Goal: Transaction & Acquisition: Obtain resource

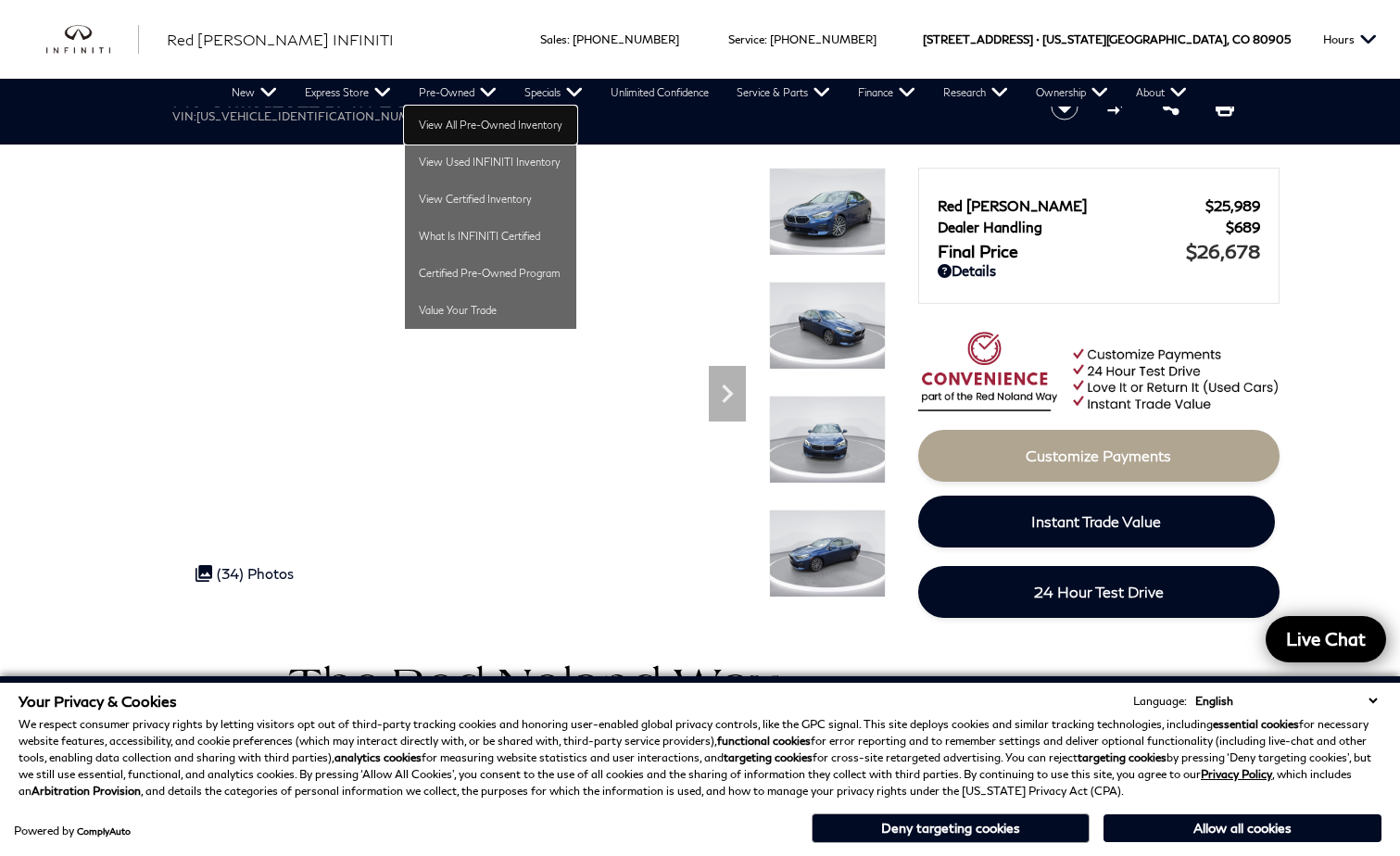
drag, startPoint x: 462, startPoint y: 120, endPoint x: 619, endPoint y: 160, distance: 162.0
click at [462, 120] on link "View All Pre-Owned Inventory" at bounding box center [490, 125] width 171 height 37
click at [517, 156] on link "View Used INFINITI Inventory" at bounding box center [490, 163] width 171 height 37
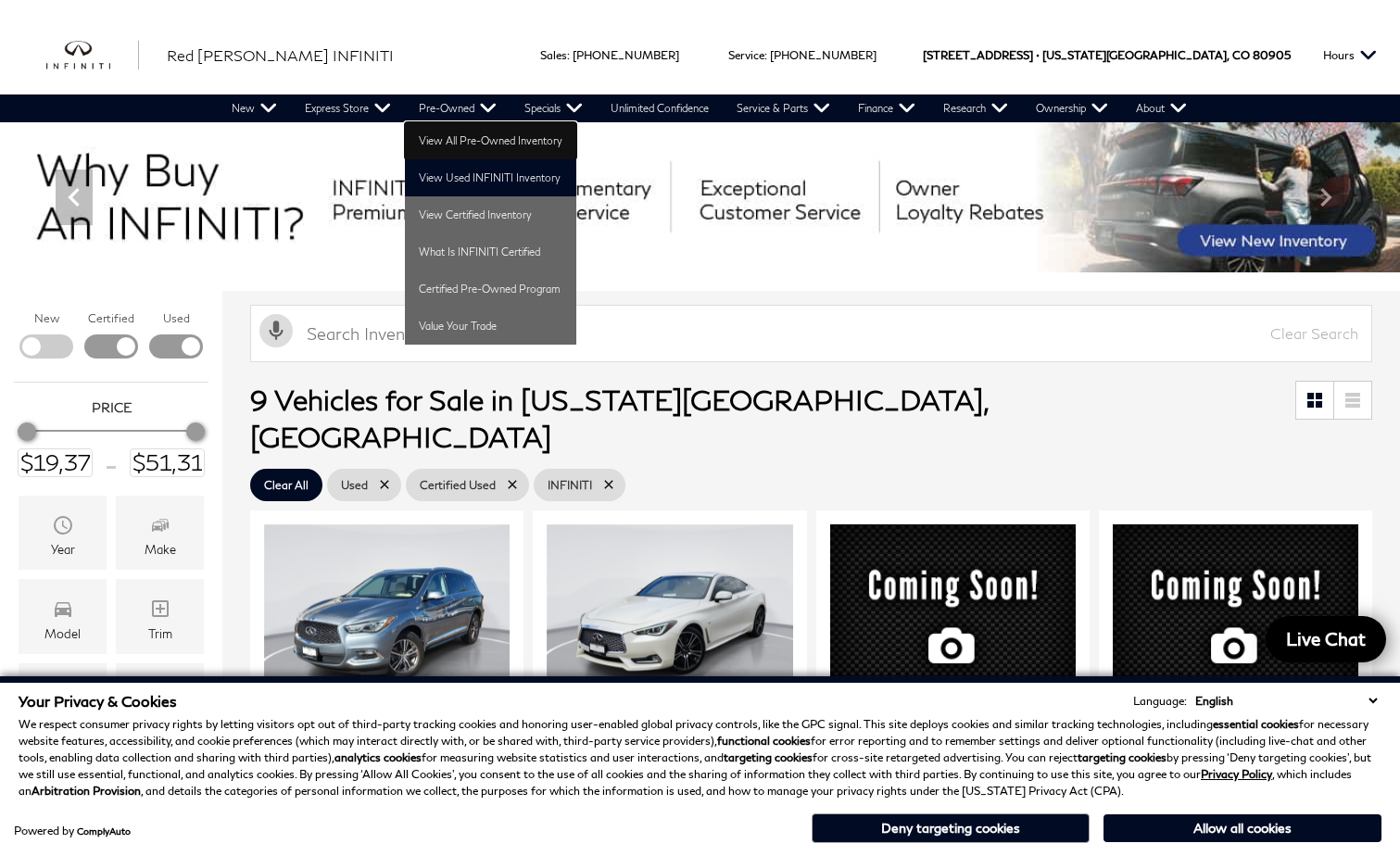
drag, startPoint x: 474, startPoint y: 132, endPoint x: 617, endPoint y: 152, distance: 144.4
click at [474, 132] on link "View All Pre-Owned Inventory" at bounding box center [490, 141] width 171 height 37
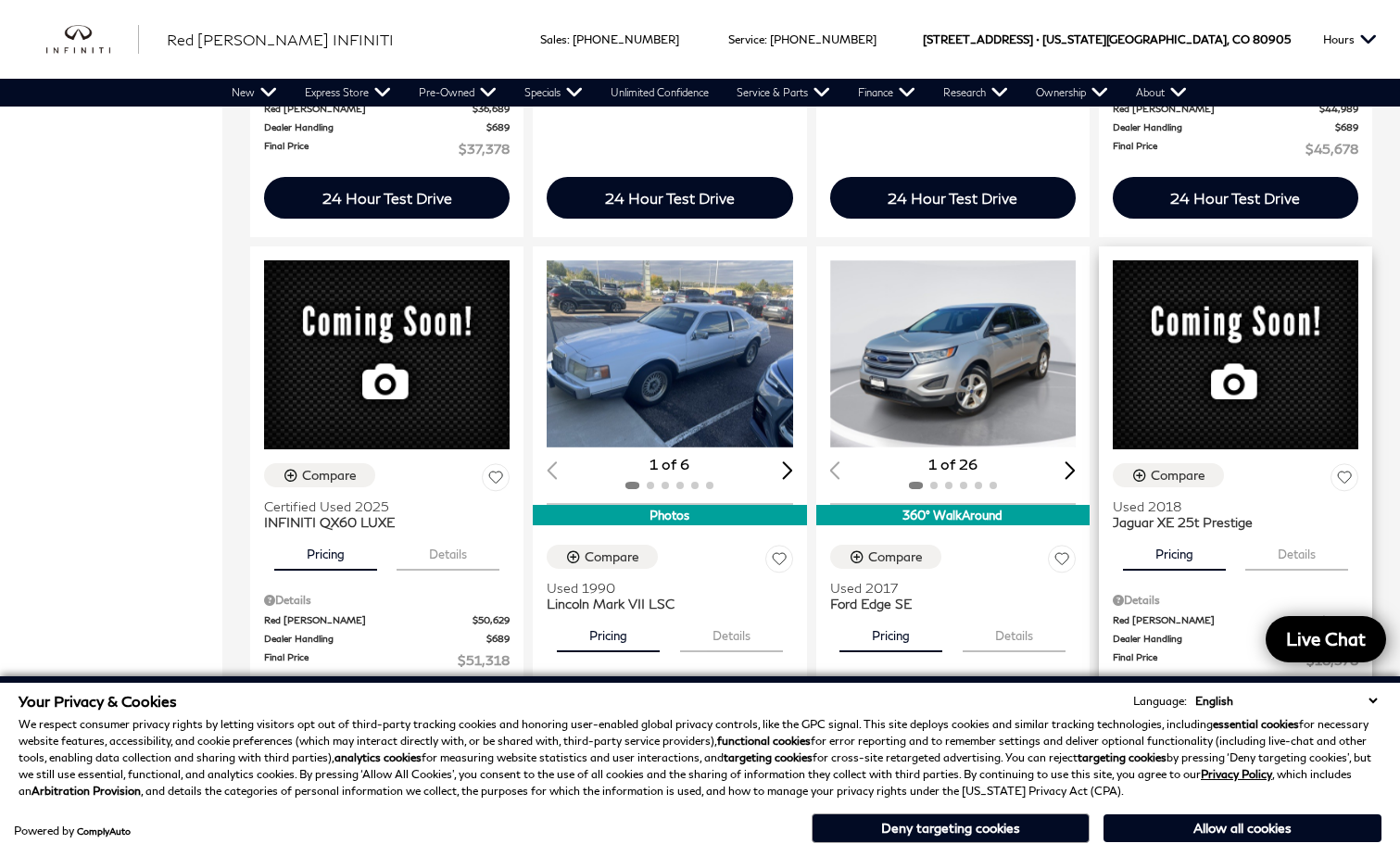
scroll to position [1482, 0]
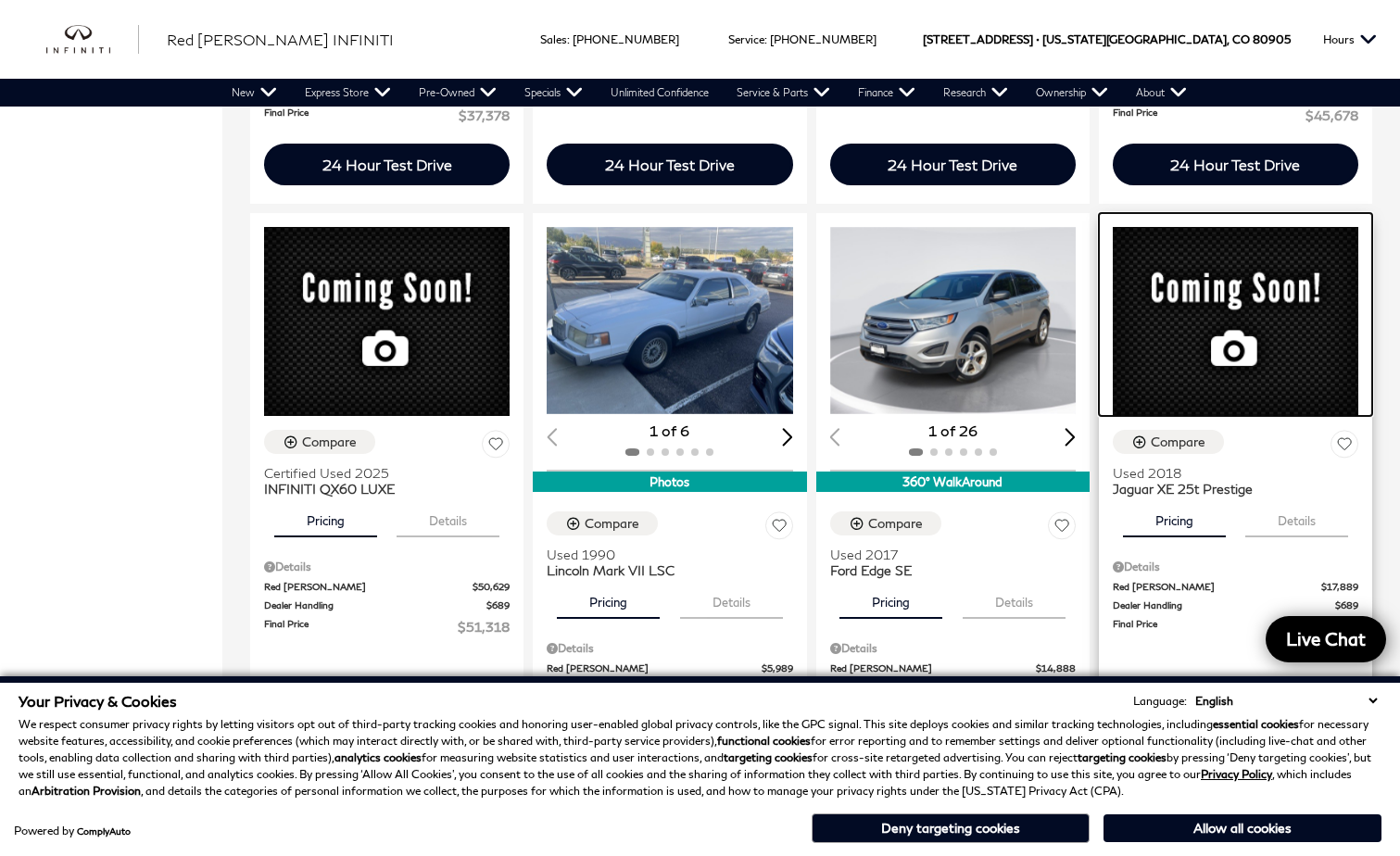
click at [1143, 228] on img at bounding box center [1235, 322] width 245 height 189
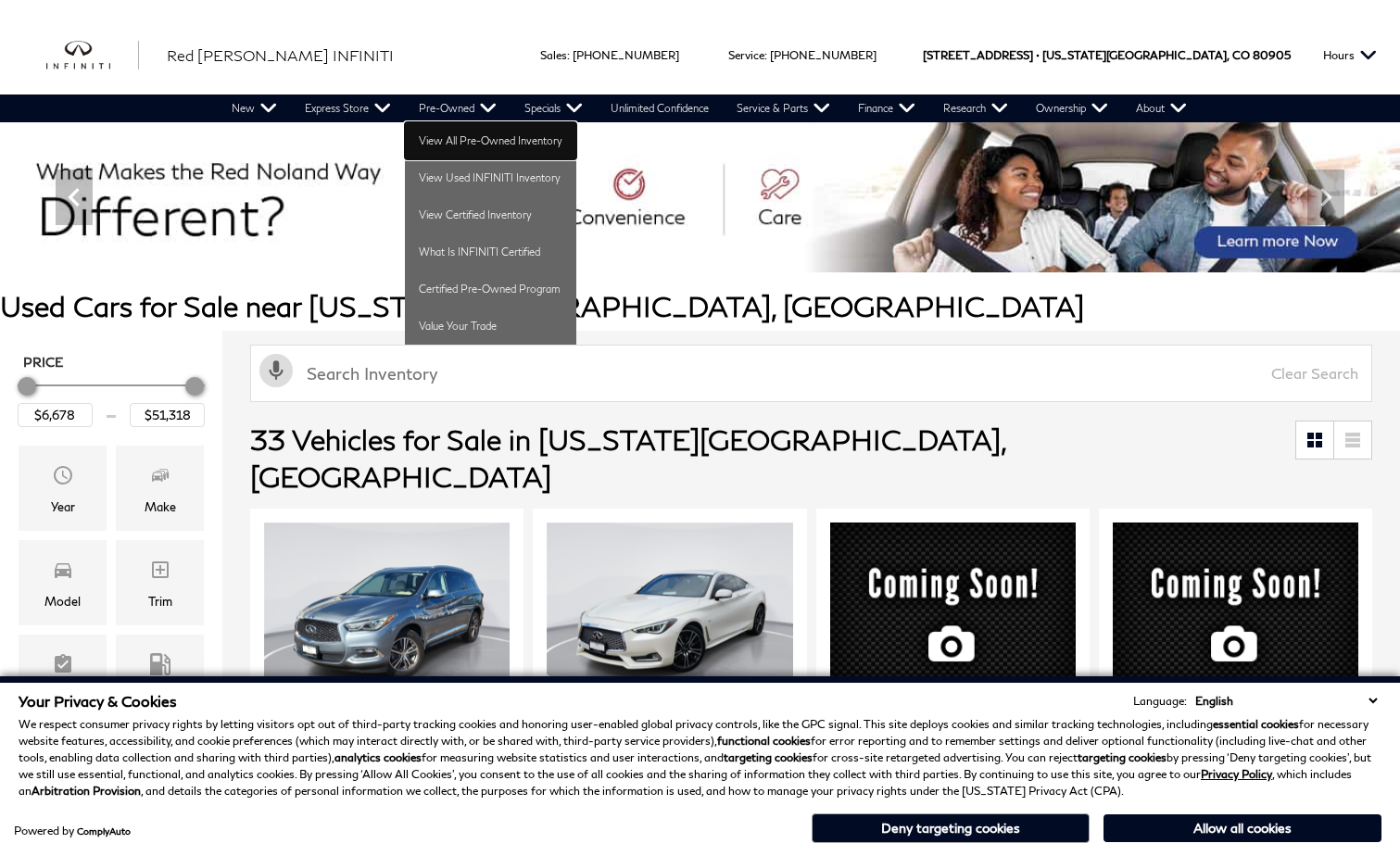
drag, startPoint x: 468, startPoint y: 136, endPoint x: 1387, endPoint y: 295, distance: 932.7
click at [468, 136] on link "View All Pre-Owned Inventory" at bounding box center [490, 141] width 171 height 37
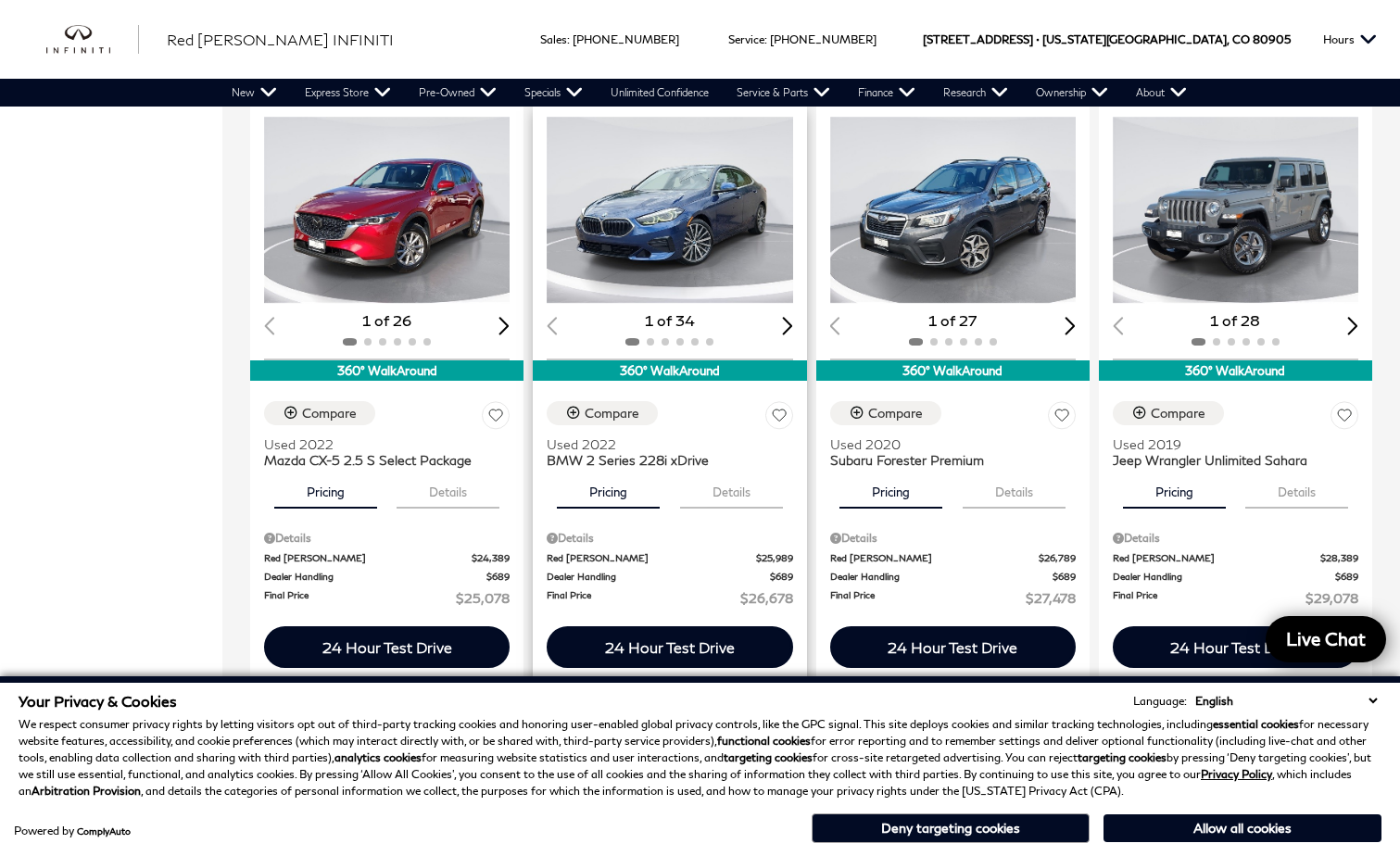
scroll to position [2688, 0]
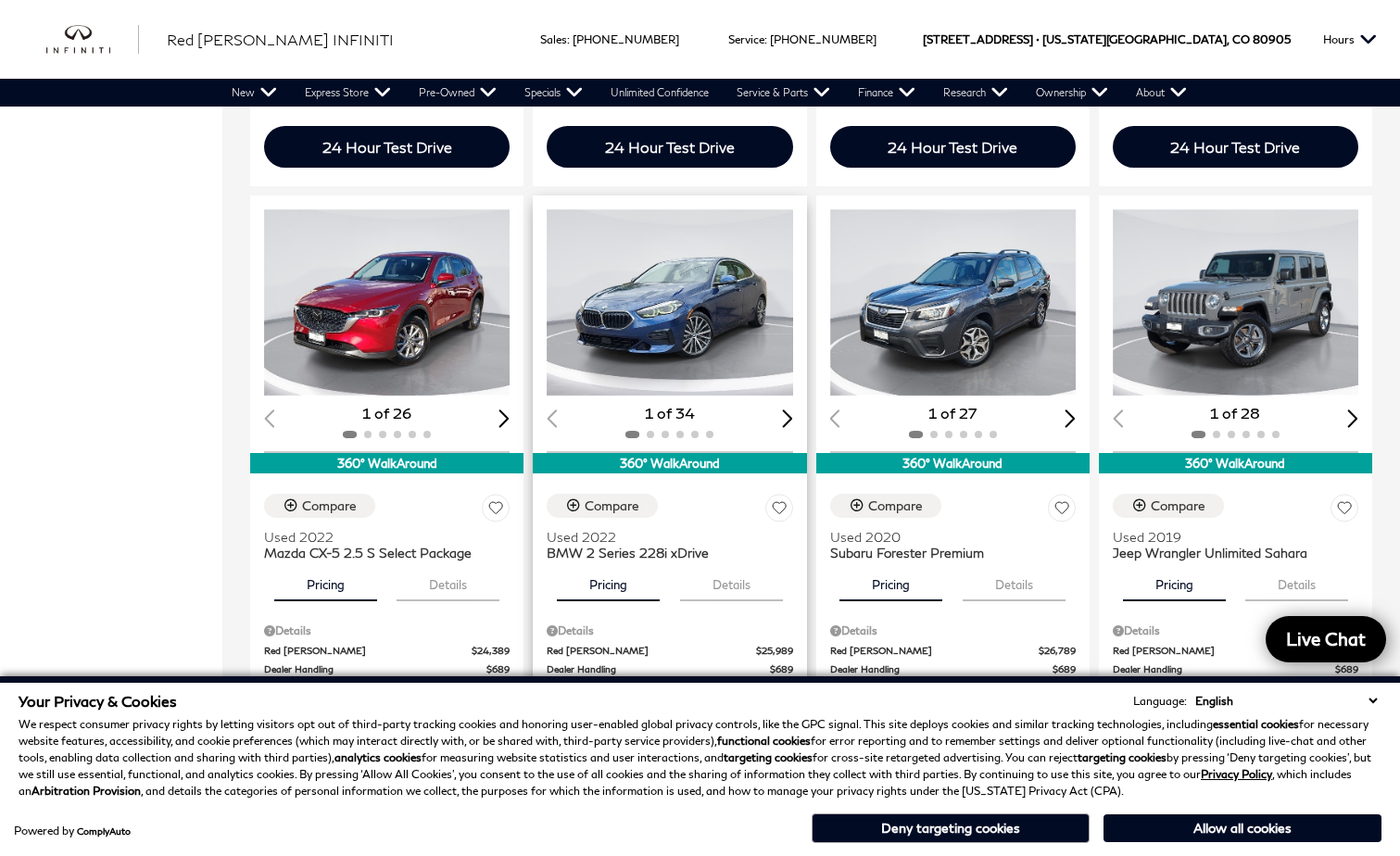
click at [713, 293] on img "1 / 2" at bounding box center [670, 303] width 249 height 187
click at [674, 296] on img "1 / 2" at bounding box center [670, 303] width 249 height 187
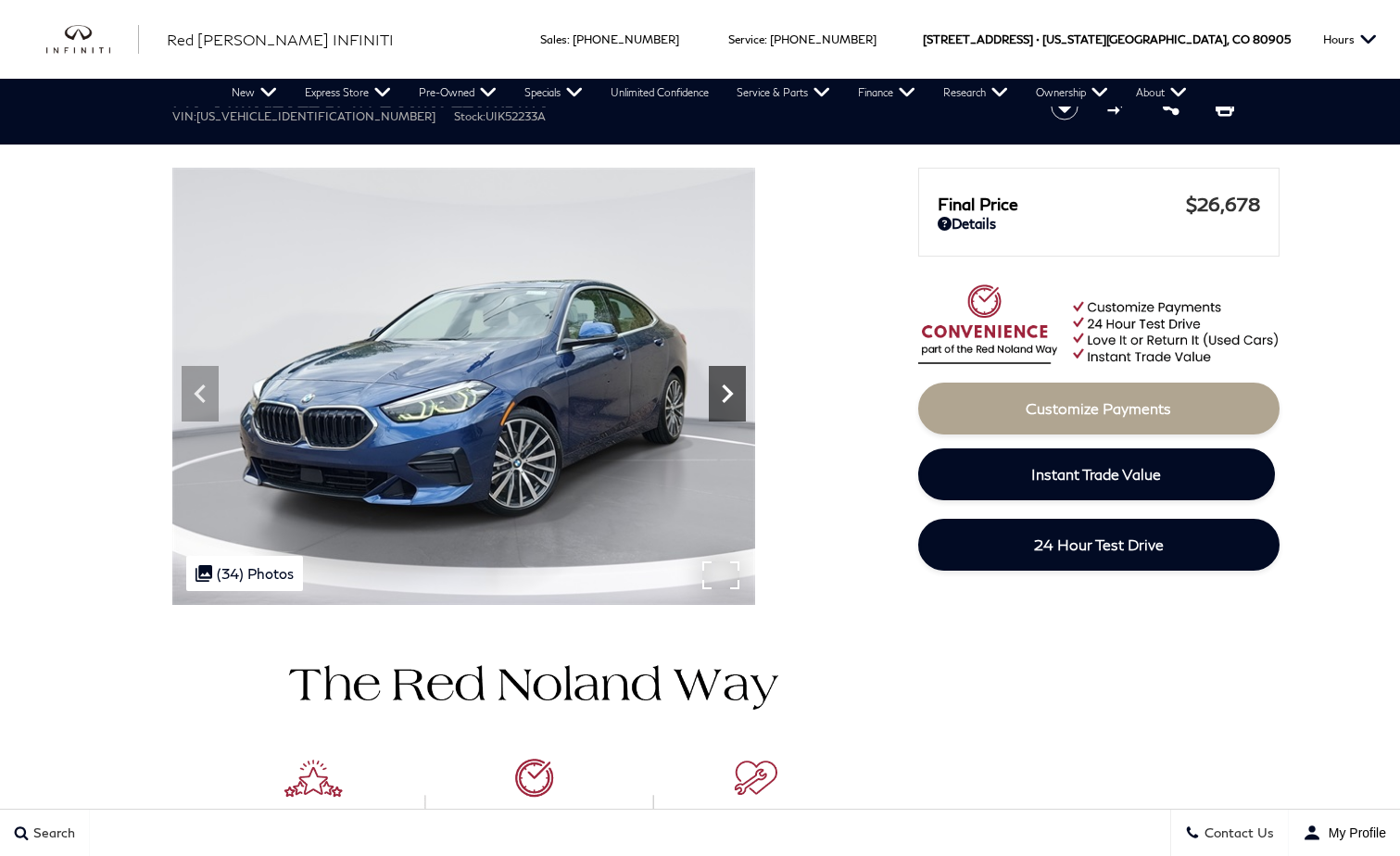
click at [729, 399] on icon at bounding box center [727, 393] width 11 height 19
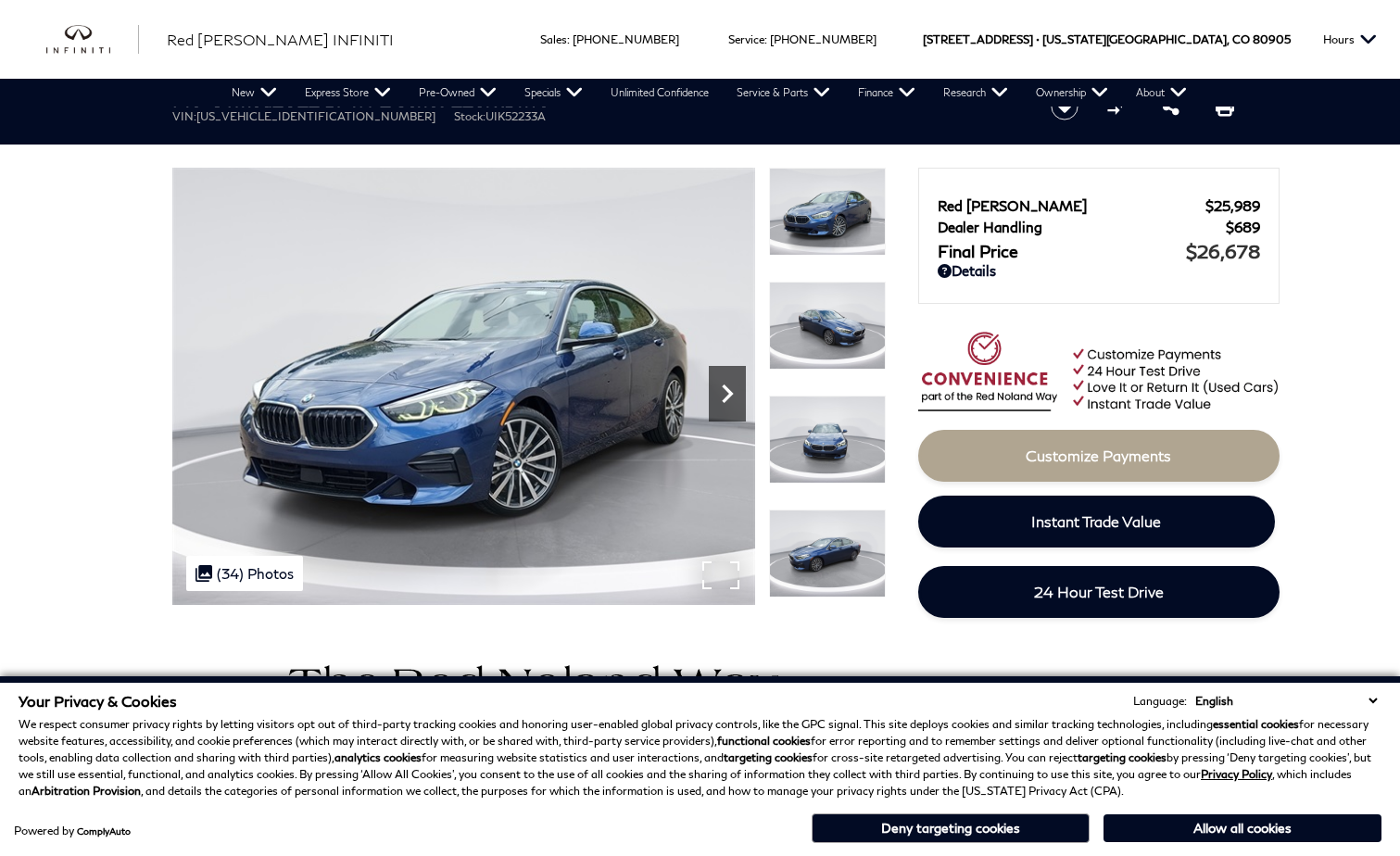
click at [729, 397] on icon "Next" at bounding box center [727, 393] width 11 height 19
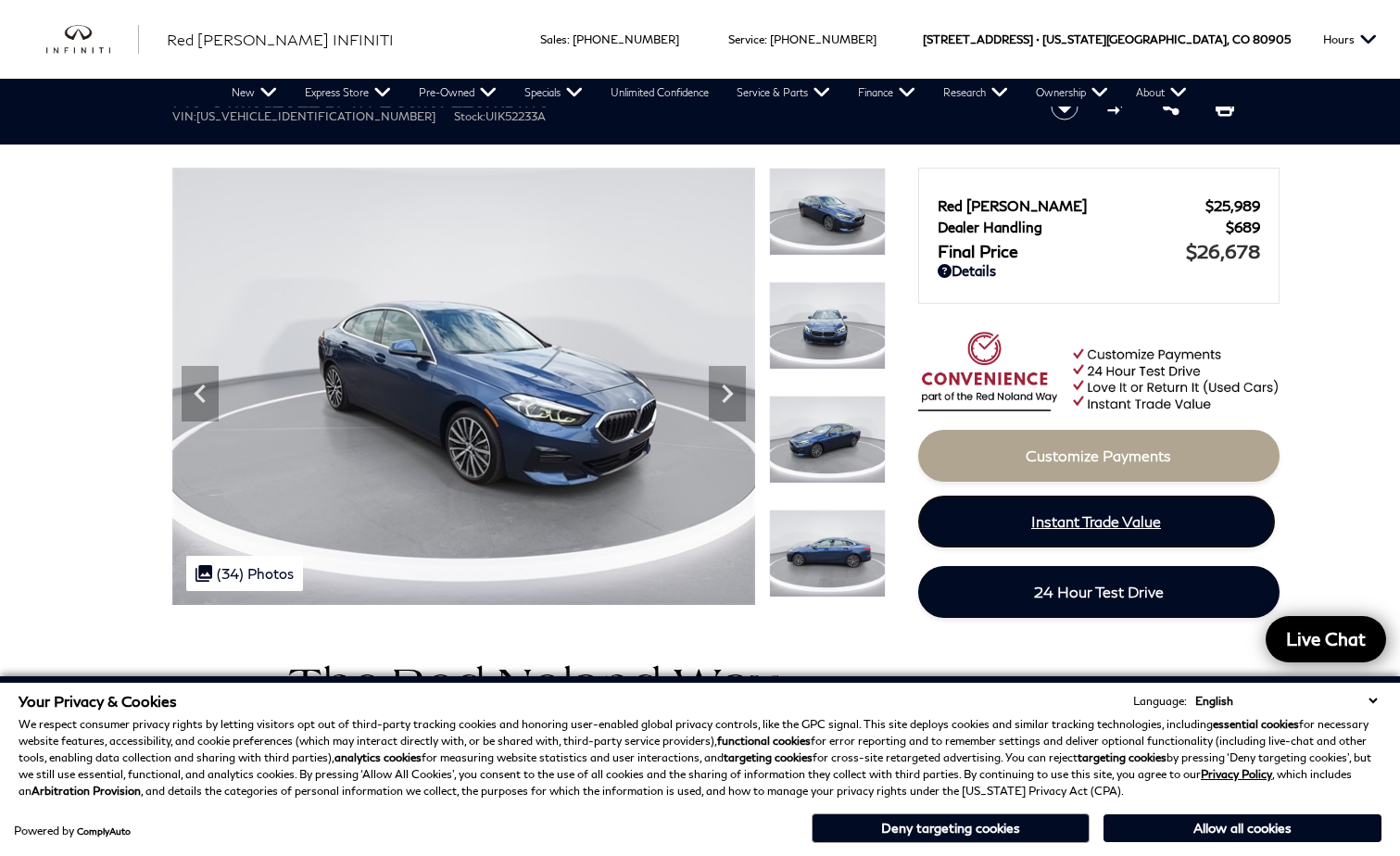
drag, startPoint x: 1140, startPoint y: 531, endPoint x: 890, endPoint y: 544, distance: 250.3
click at [1140, 531] on link "Instant Trade Value" at bounding box center [1096, 521] width 356 height 52
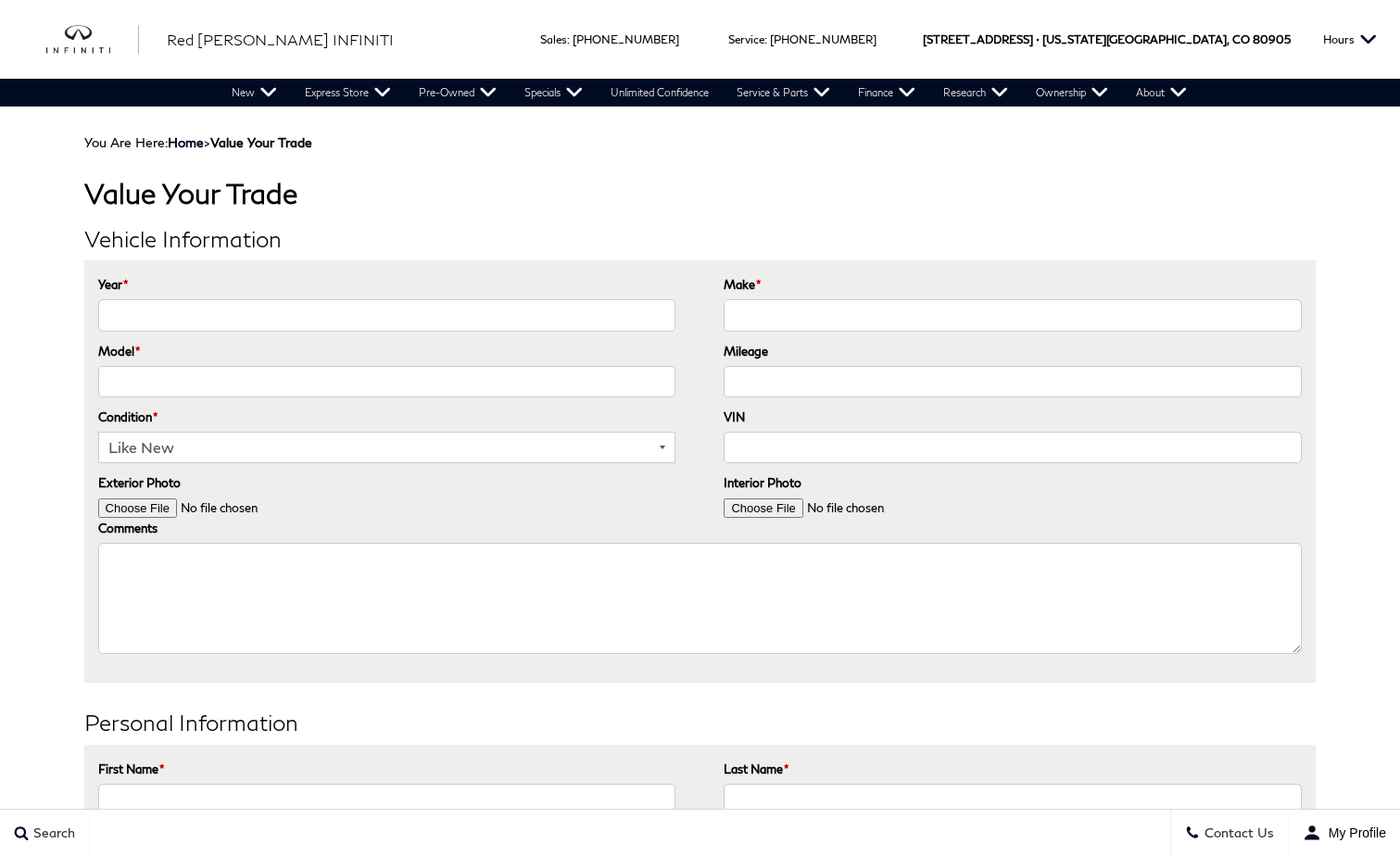
click at [243, 330] on input "Year *" at bounding box center [387, 315] width 578 height 32
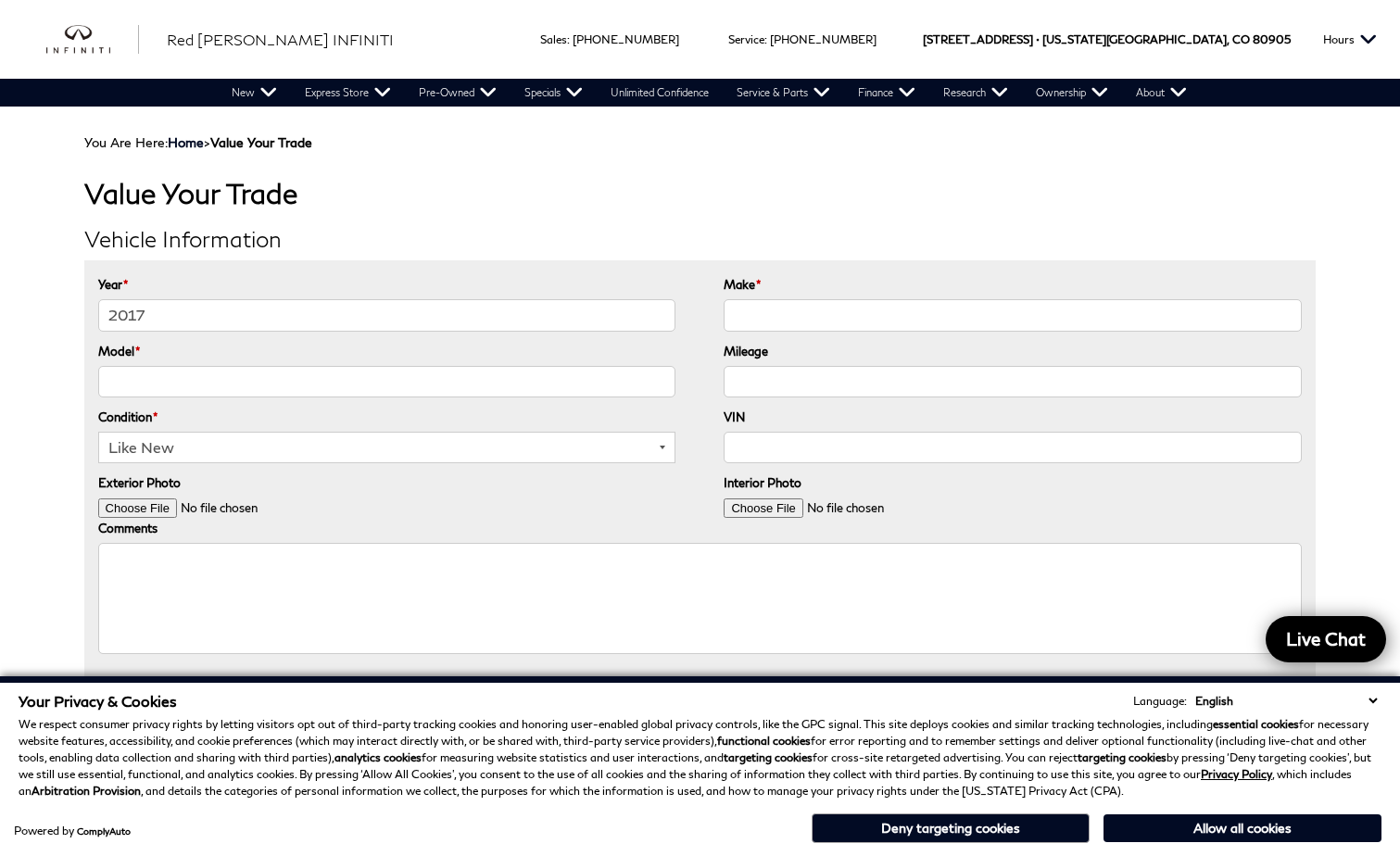
type input "2017"
click at [227, 378] on input "Model *" at bounding box center [387, 382] width 578 height 32
type input "qx50"
